Goal: Transaction & Acquisition: Purchase product/service

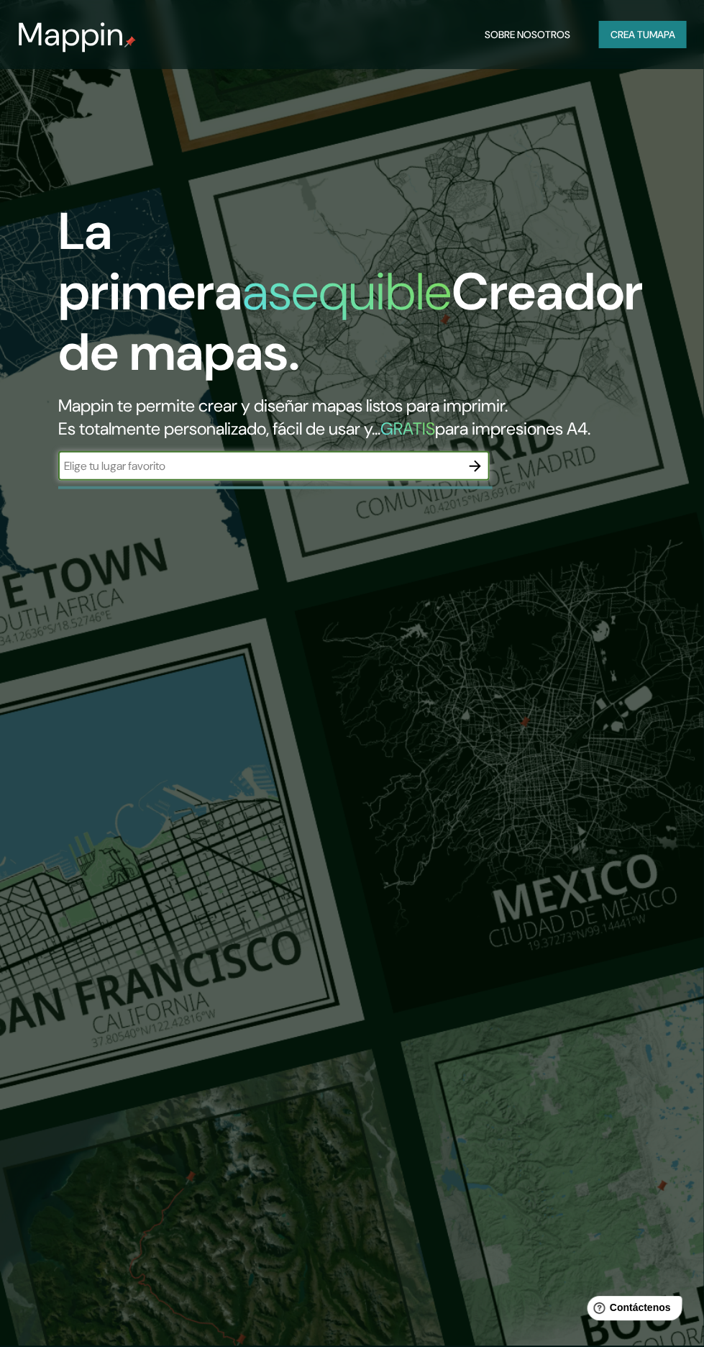
scroll to position [183, 0]
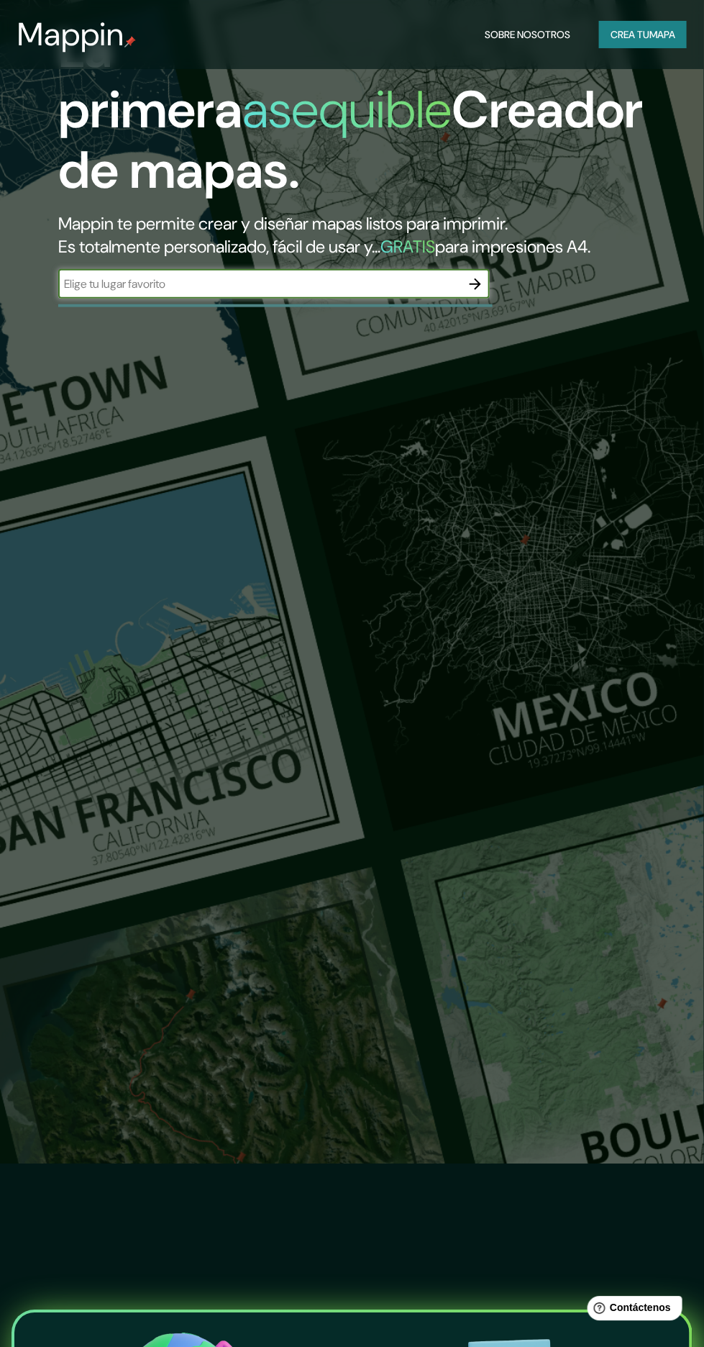
click at [472, 293] on icon "button" at bounding box center [475, 284] width 17 height 17
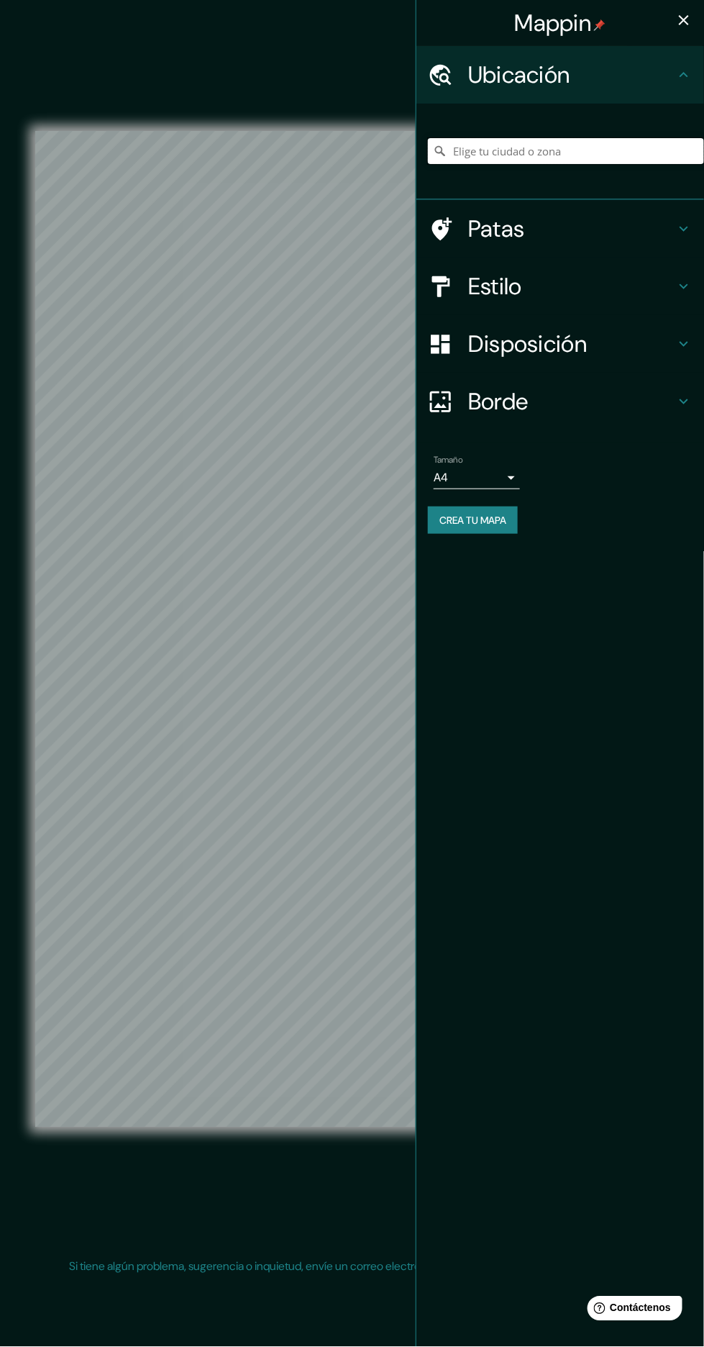
click at [642, 151] on input "Elige tu ciudad o zona" at bounding box center [566, 151] width 276 height 26
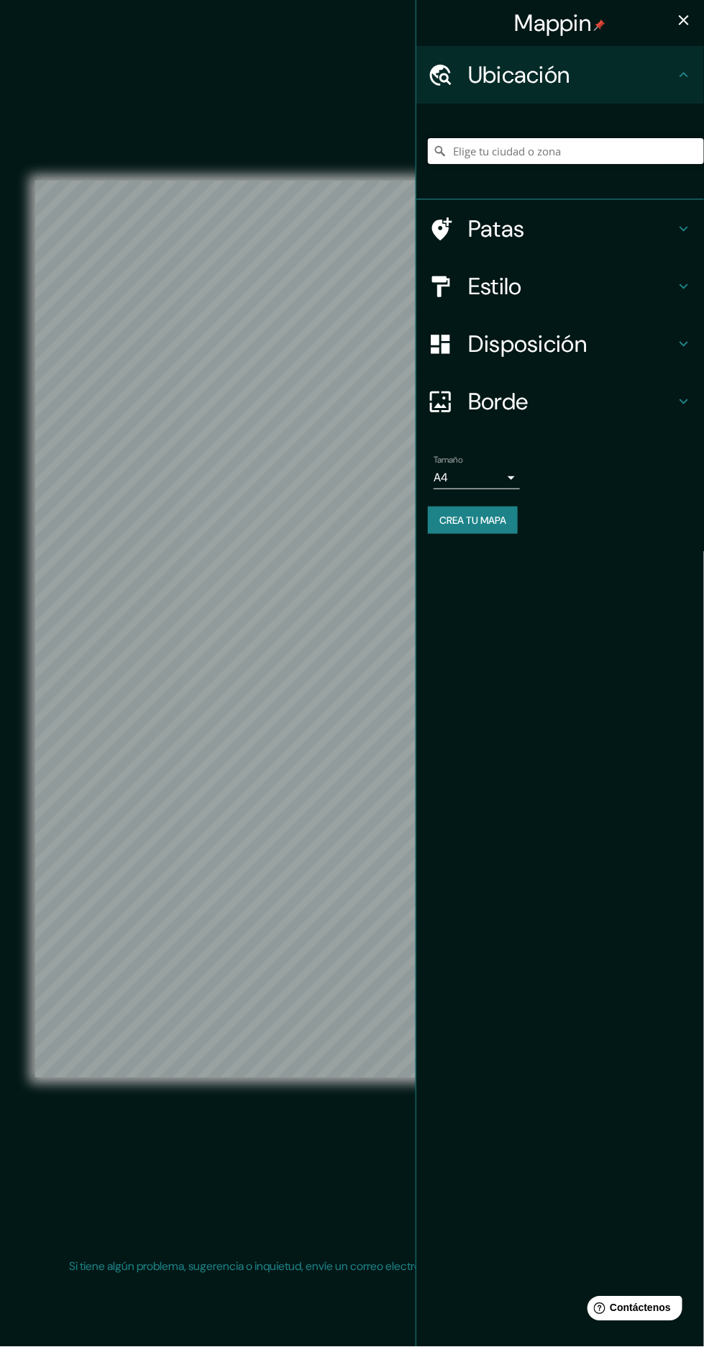
click at [664, 153] on input "Elige tu ciudad o zona" at bounding box center [566, 151] width 276 height 26
click at [687, 69] on icon at bounding box center [684, 74] width 17 height 17
click at [645, 155] on input "Elige tu ciudad o zona" at bounding box center [566, 151] width 276 height 26
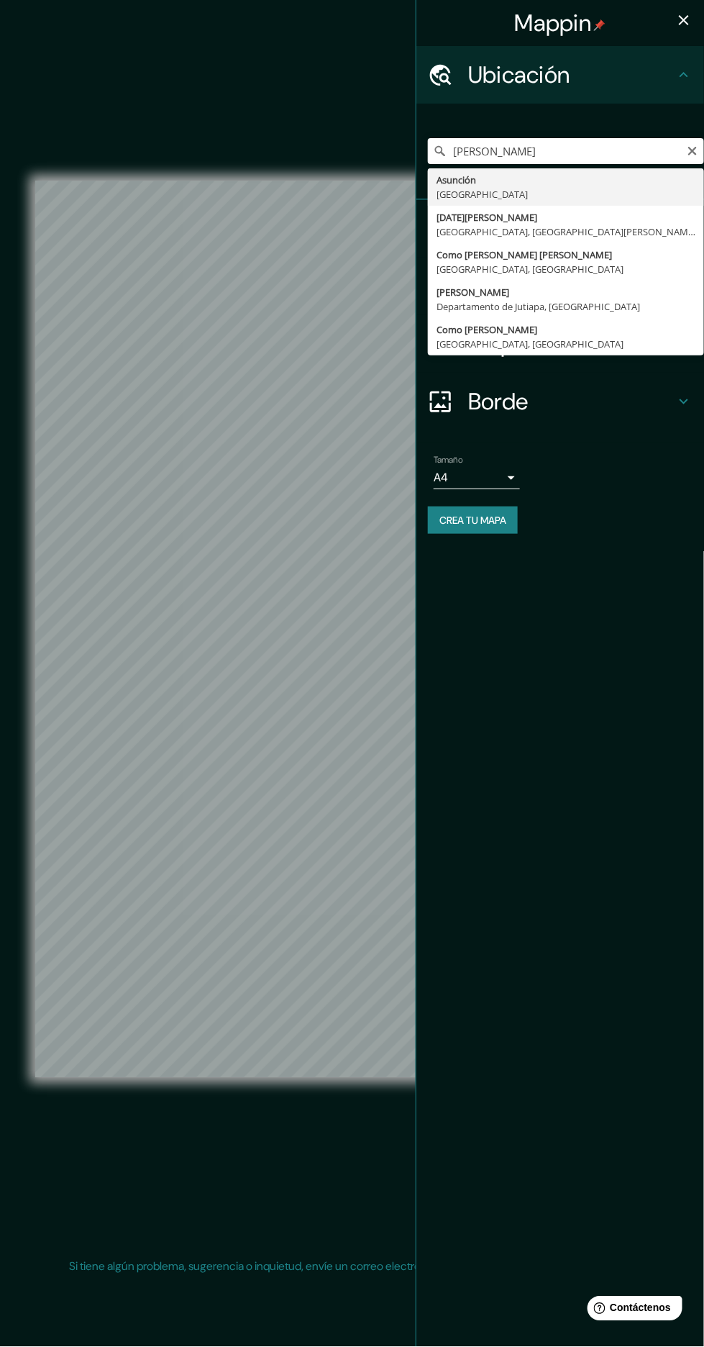
type input "[GEOGRAPHIC_DATA], [GEOGRAPHIC_DATA]"
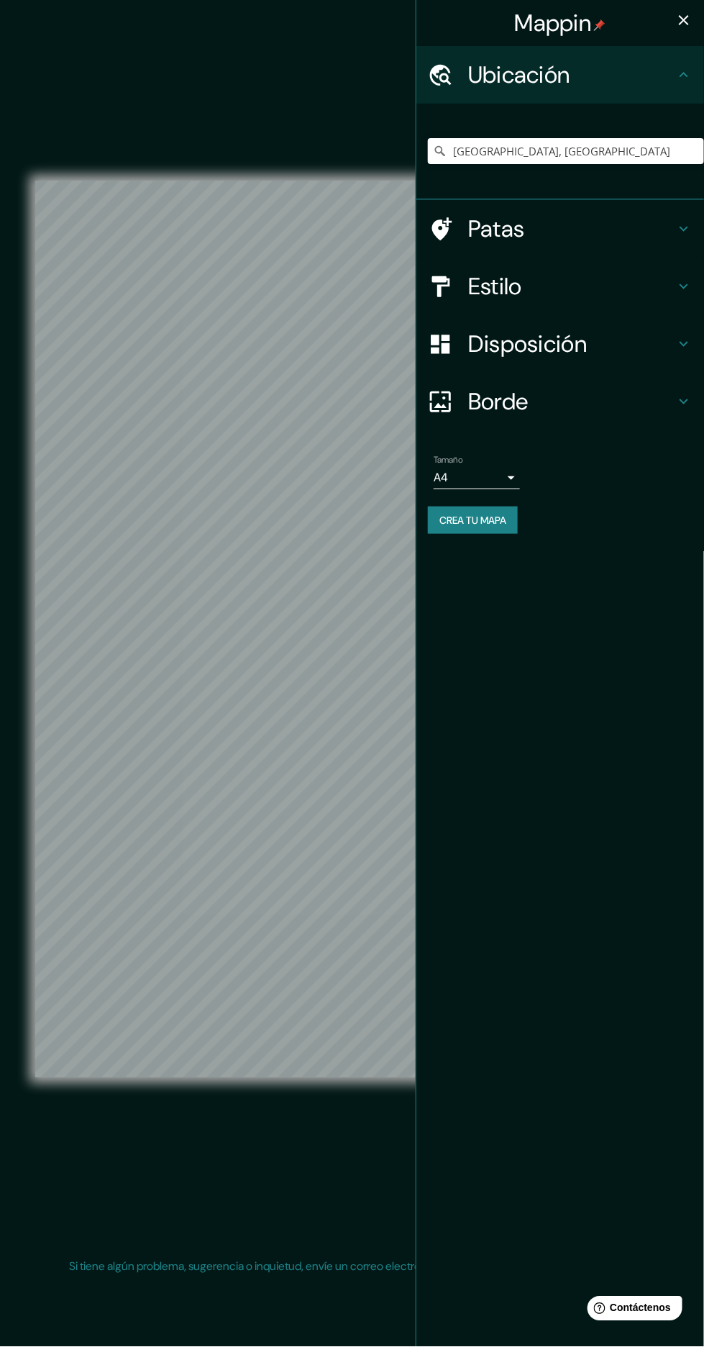
click at [684, 286] on icon at bounding box center [684, 286] width 17 height 17
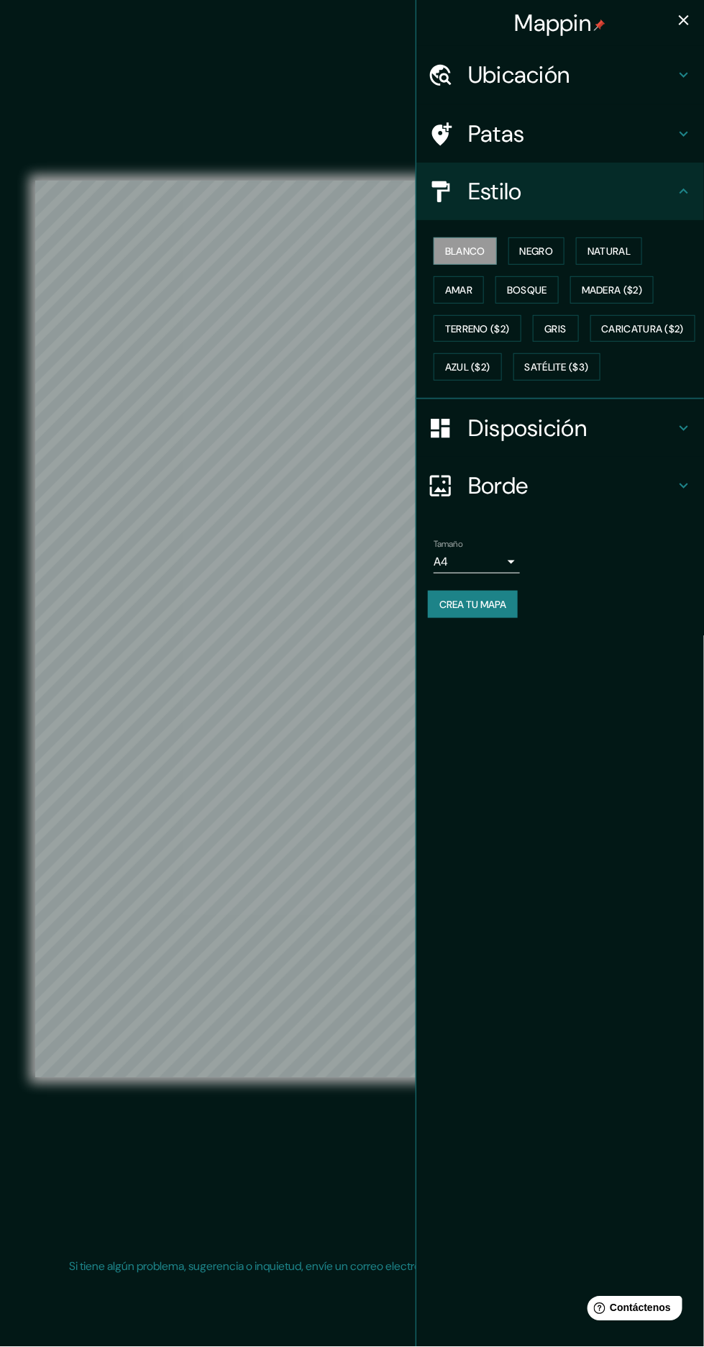
click at [552, 257] on font "Negro" at bounding box center [537, 251] width 34 height 19
click at [623, 256] on font "Natural" at bounding box center [609, 251] width 43 height 19
click at [684, 23] on icon "button" at bounding box center [684, 20] width 17 height 17
